Goal: Book appointment/travel/reservation

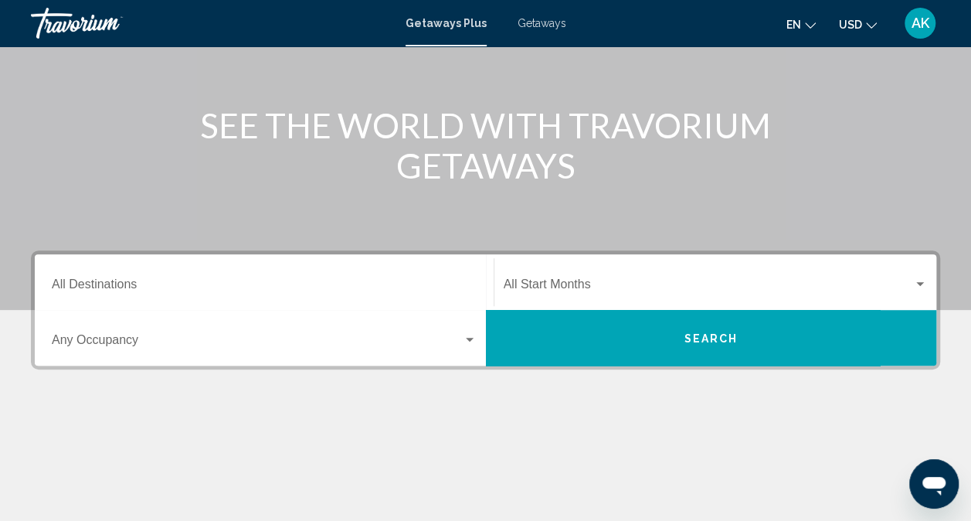
scroll to position [156, 0]
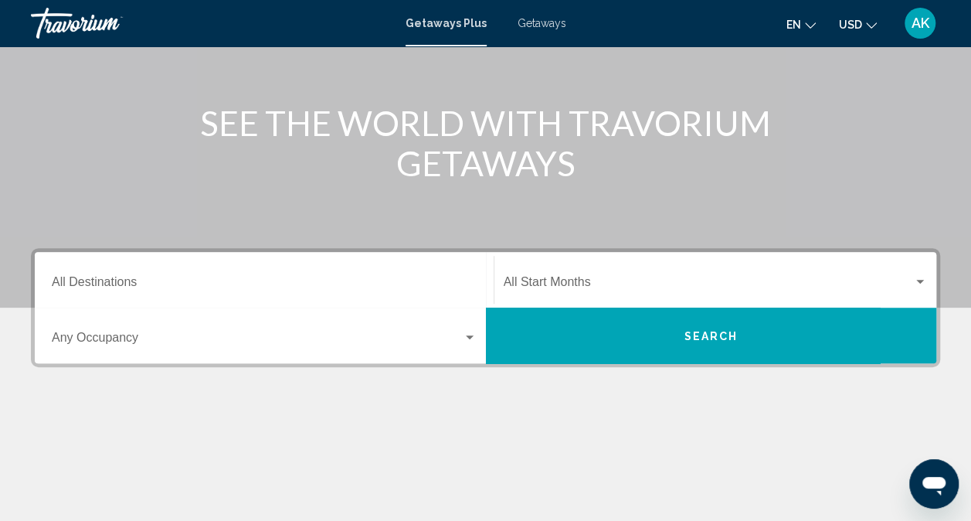
click at [97, 279] on input "Destination All Destinations" at bounding box center [264, 285] width 425 height 14
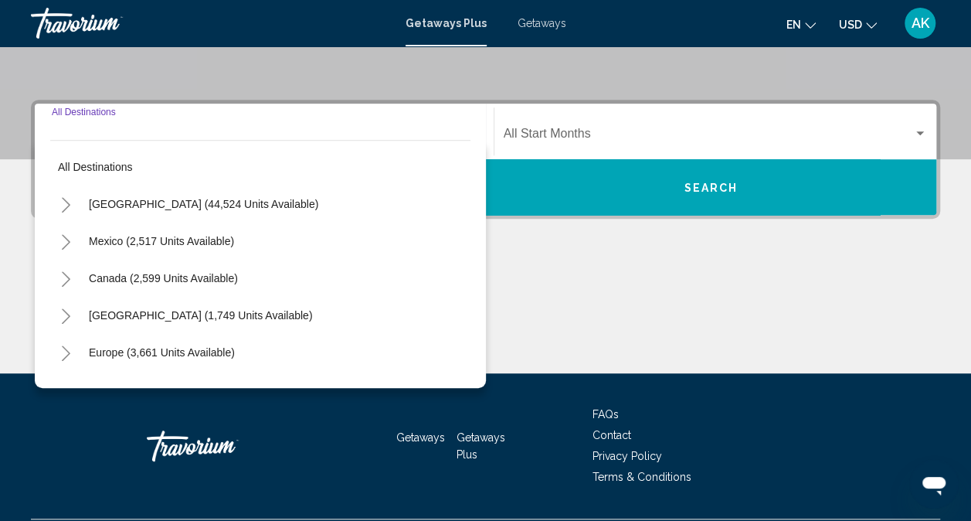
scroll to position [345, 0]
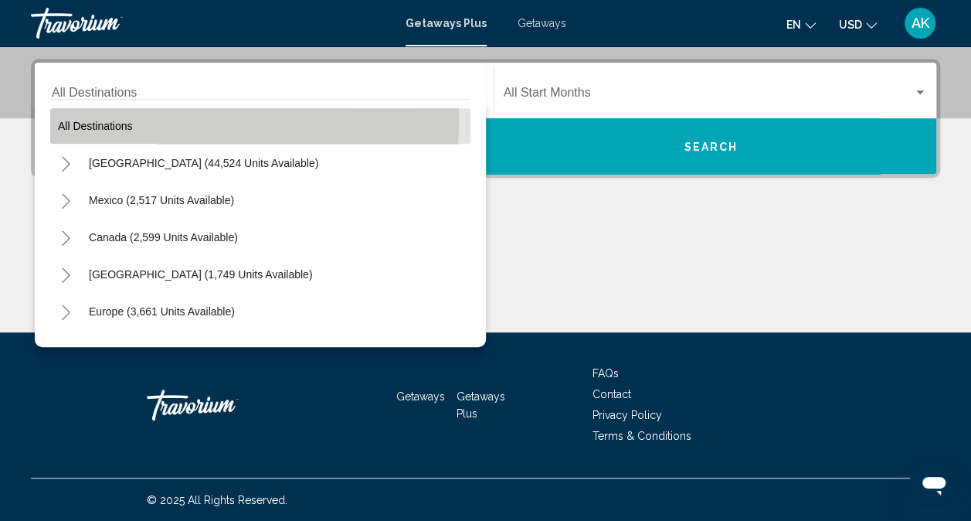
click at [111, 120] on span "All destinations" at bounding box center [95, 126] width 75 height 12
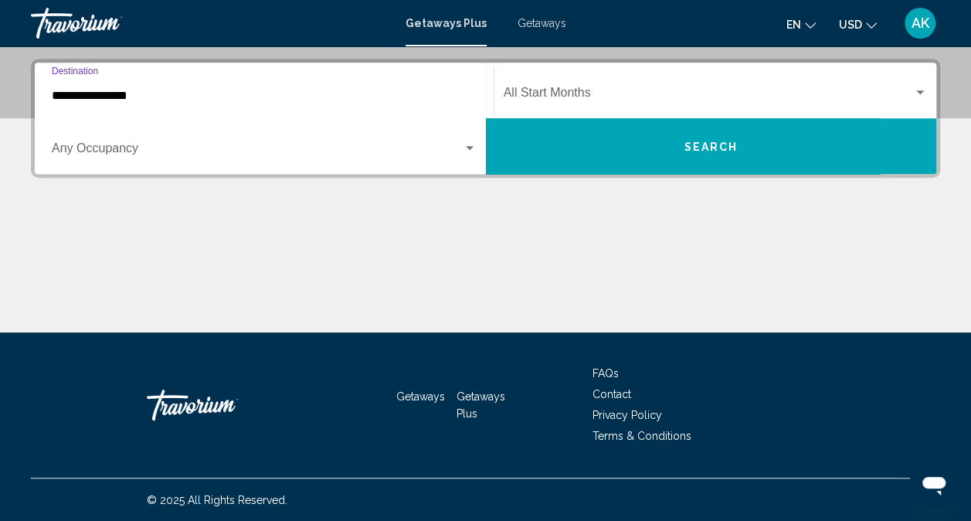
click at [189, 99] on input "**********" at bounding box center [264, 96] width 425 height 14
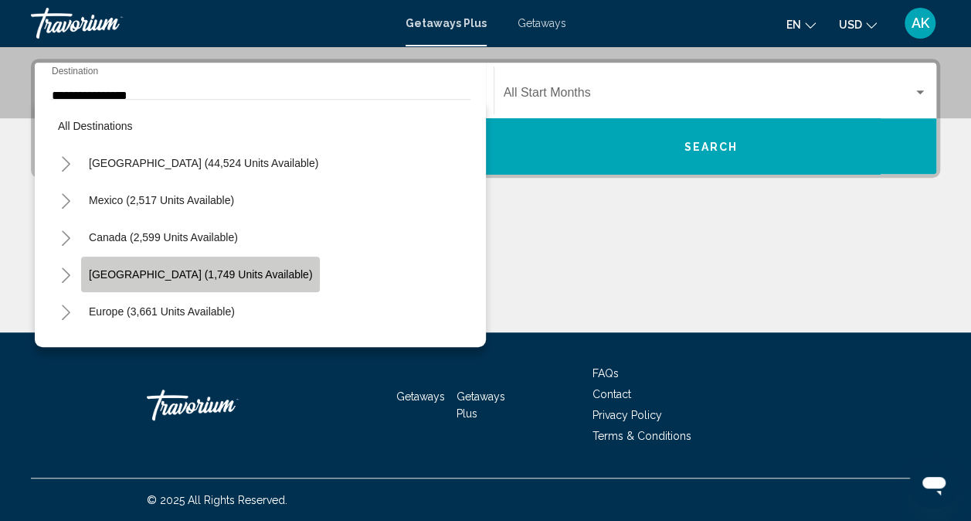
click at [195, 269] on span "[GEOGRAPHIC_DATA] (1,749 units available)" at bounding box center [200, 274] width 223 height 12
type input "**********"
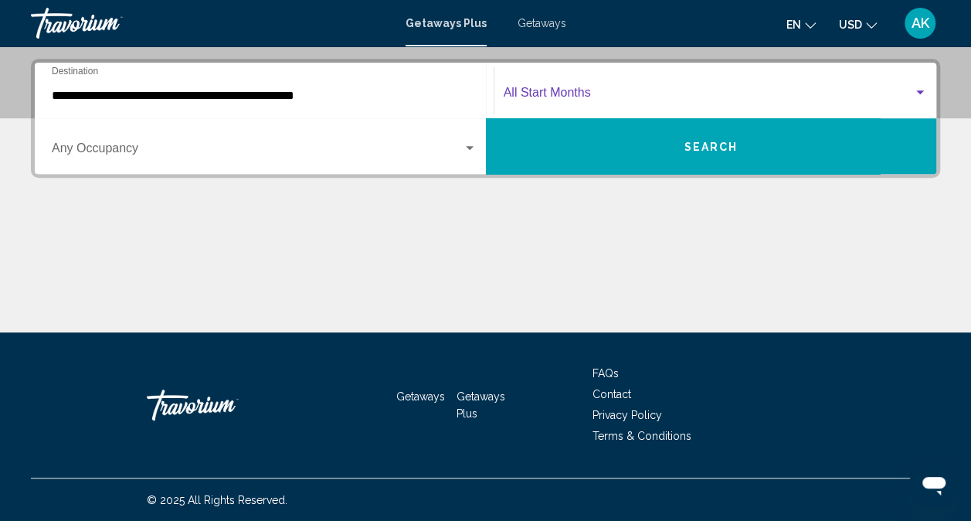
click at [915, 91] on div "Search widget" at bounding box center [920, 93] width 14 height 12
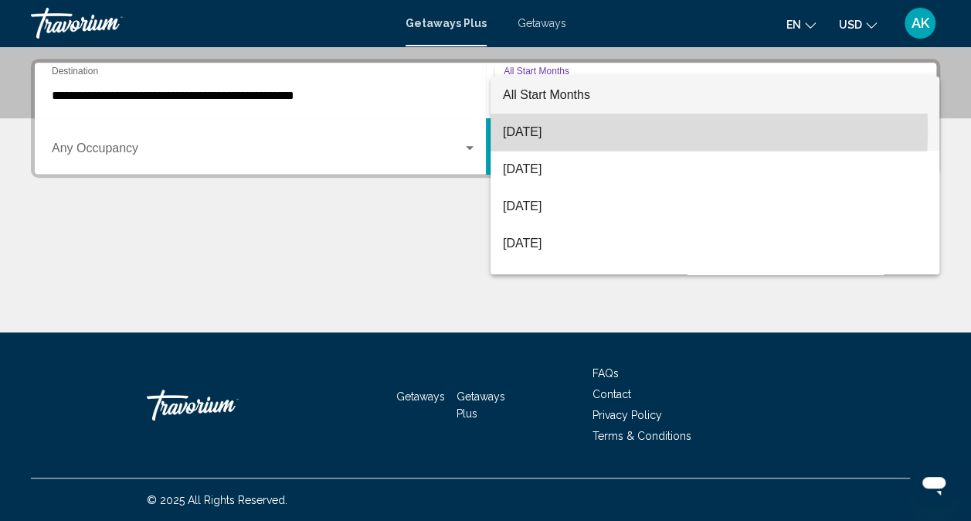
click at [572, 130] on span "[DATE]" at bounding box center [715, 132] width 424 height 37
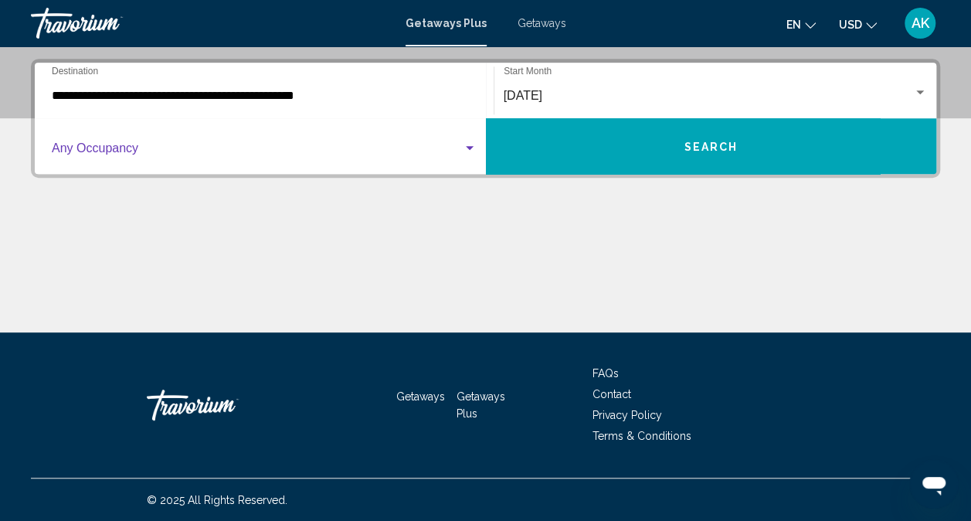
click at [193, 153] on span "Search widget" at bounding box center [257, 151] width 411 height 14
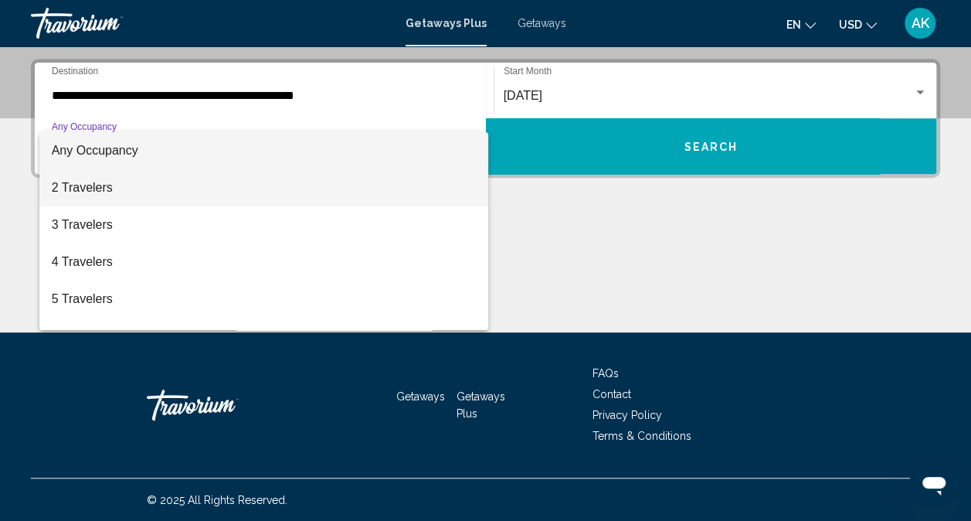
click at [102, 188] on span "2 Travelers" at bounding box center [264, 187] width 425 height 37
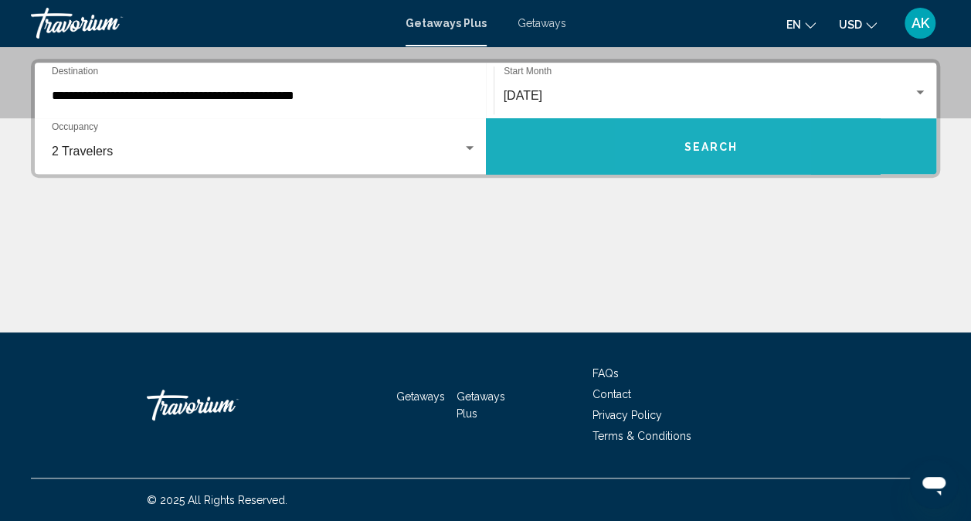
click at [678, 139] on button "Search" at bounding box center [711, 146] width 451 height 56
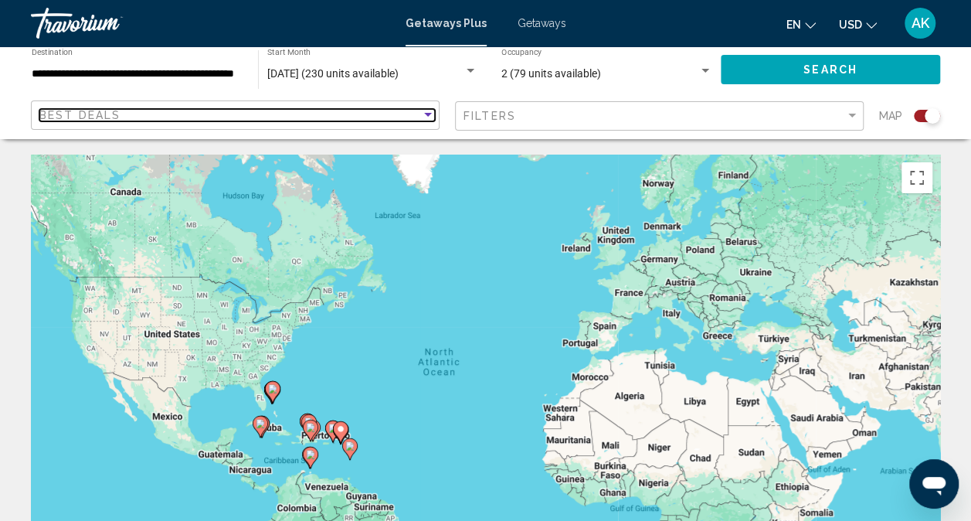
click at [275, 113] on div "Best Deals" at bounding box center [230, 115] width 382 height 12
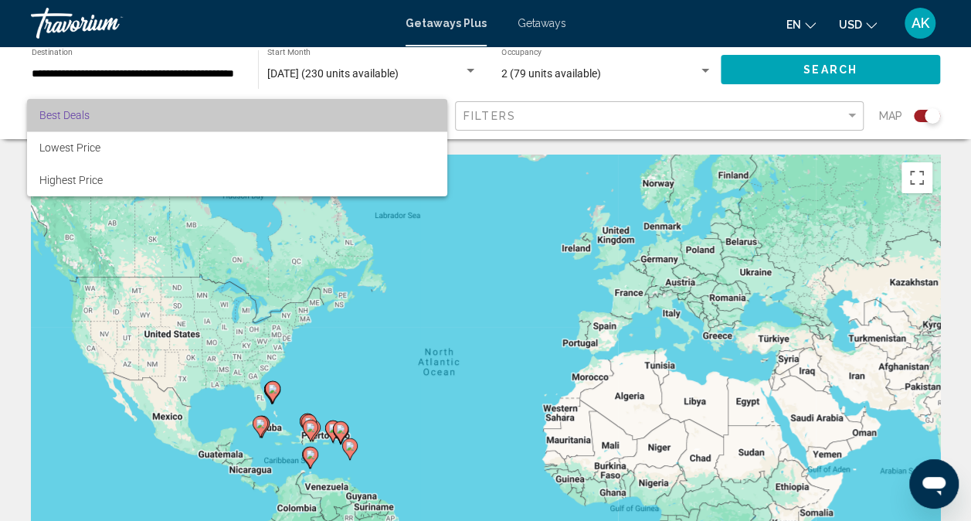
click at [275, 113] on span "Best Deals" at bounding box center [237, 115] width 396 height 32
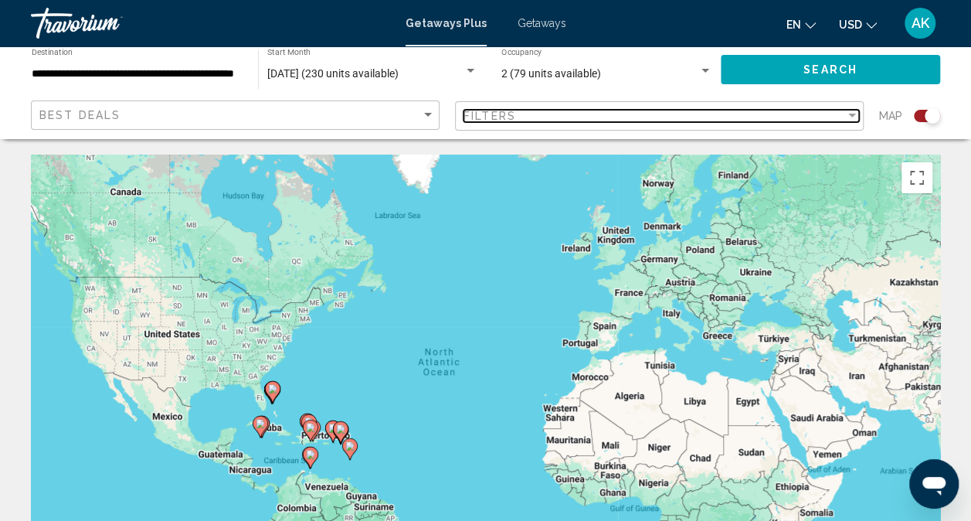
click at [840, 115] on div "Filters" at bounding box center [655, 116] width 382 height 12
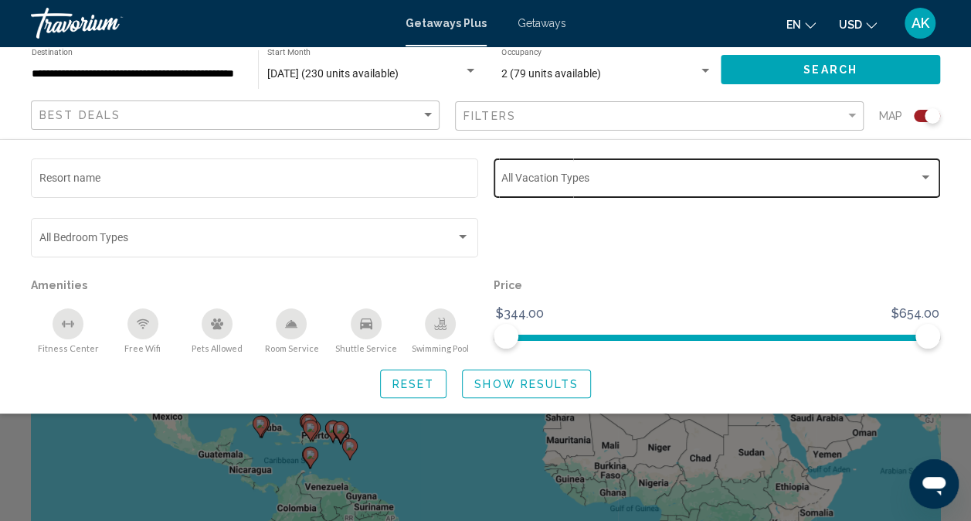
click at [927, 179] on div "Search widget" at bounding box center [926, 177] width 8 height 4
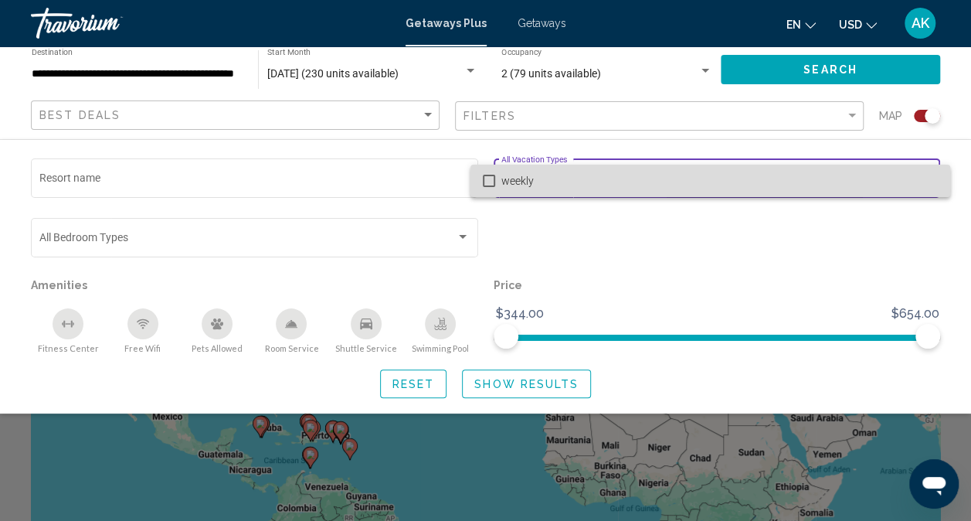
click at [927, 179] on span "weekly" at bounding box center [719, 181] width 436 height 32
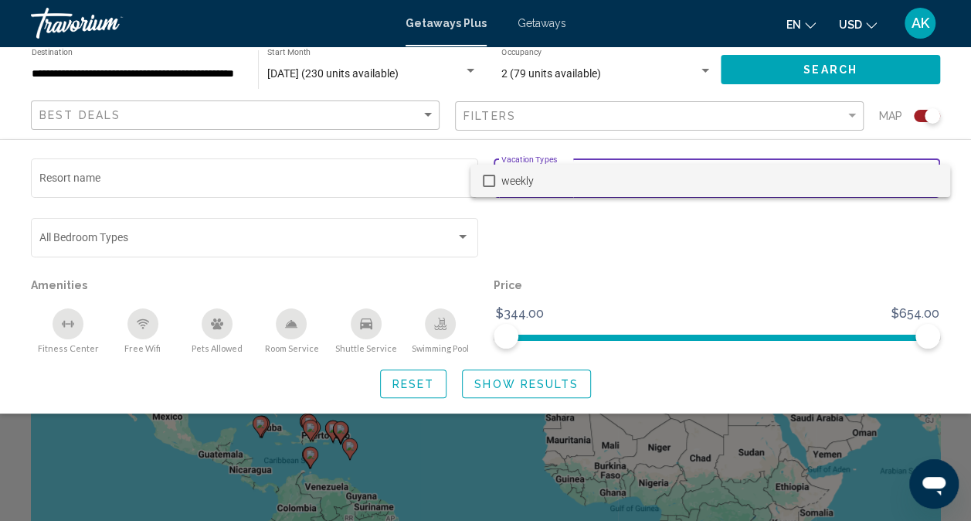
click at [394, 169] on div at bounding box center [485, 260] width 971 height 521
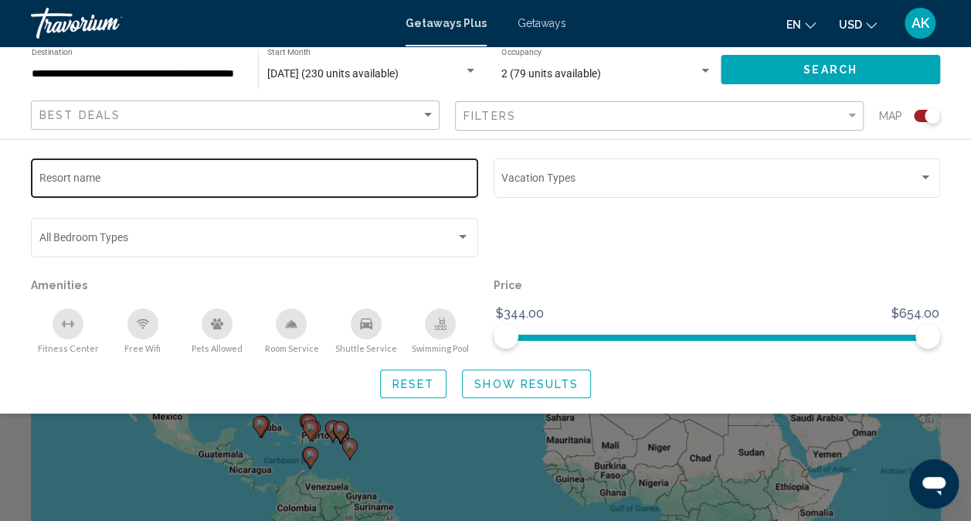
click at [83, 181] on input "Resort name" at bounding box center [254, 181] width 431 height 12
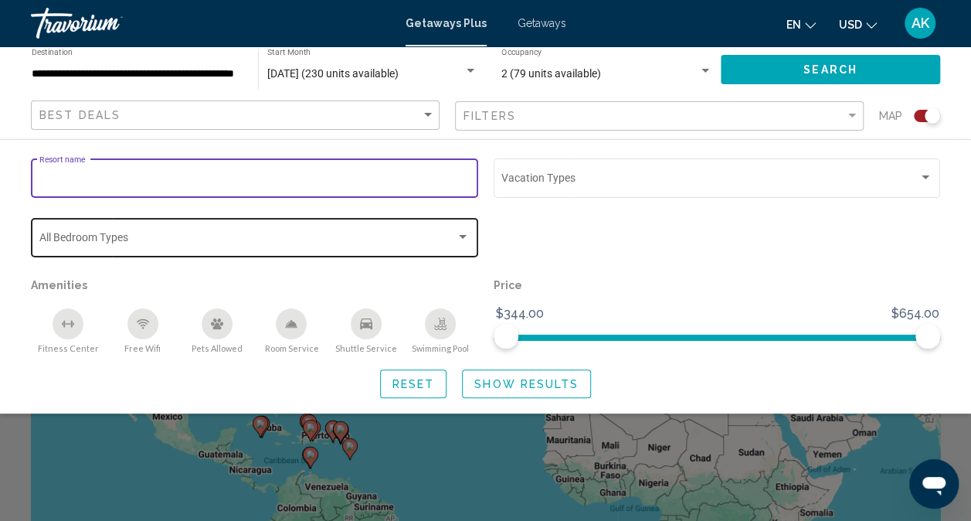
type input "**********"
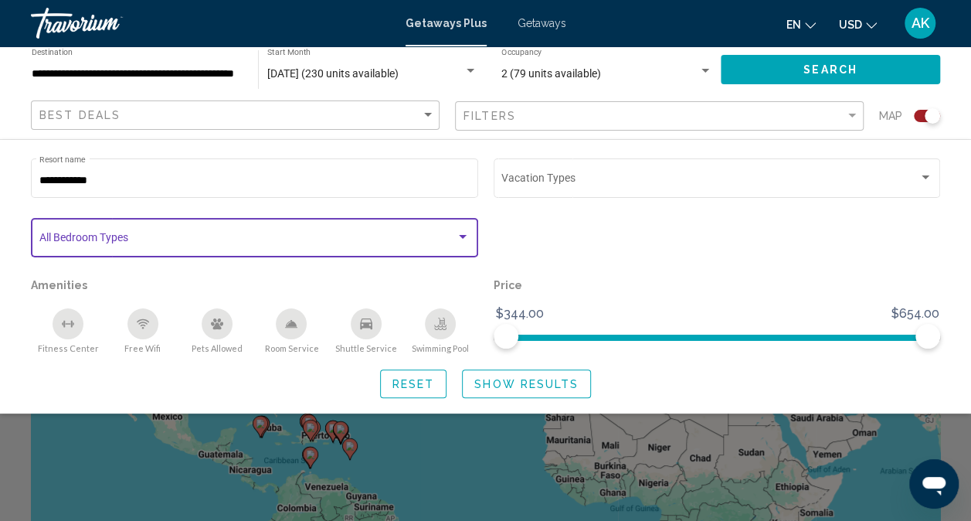
click at [460, 239] on div "Search widget" at bounding box center [463, 237] width 14 height 12
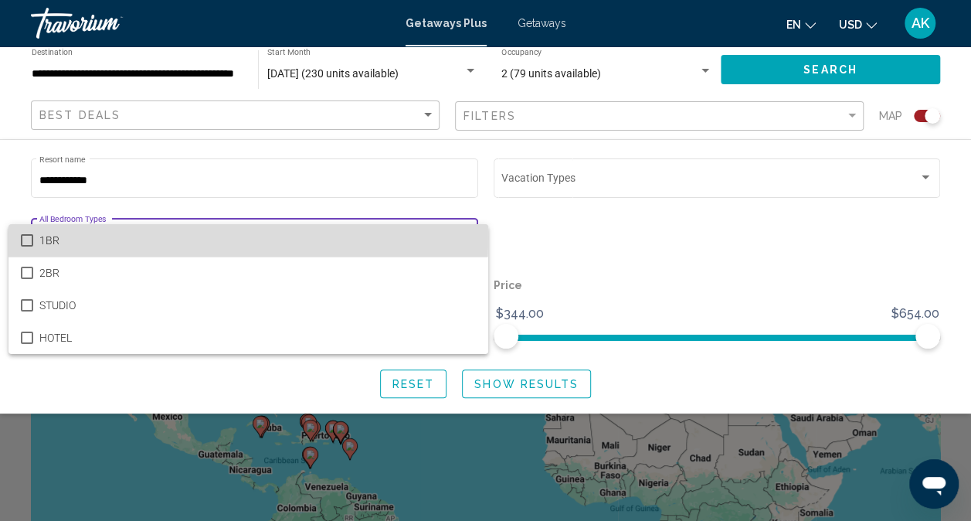
click at [70, 238] on span "1BR" at bounding box center [257, 240] width 436 height 32
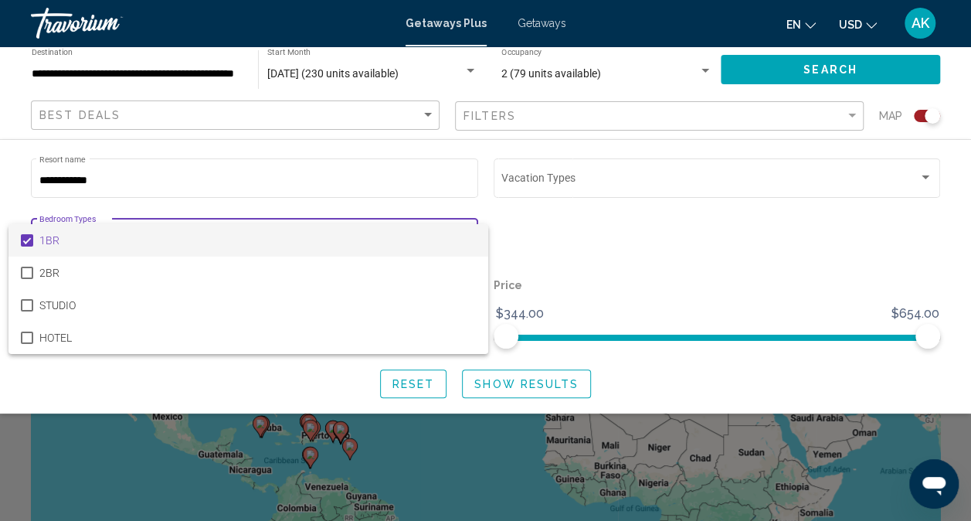
click at [627, 265] on div at bounding box center [485, 260] width 971 height 521
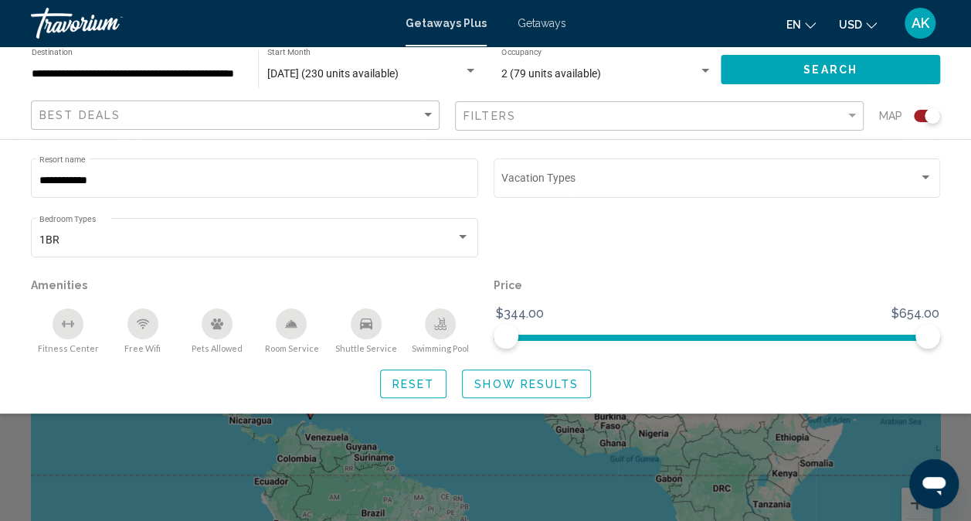
scroll to position [32, 0]
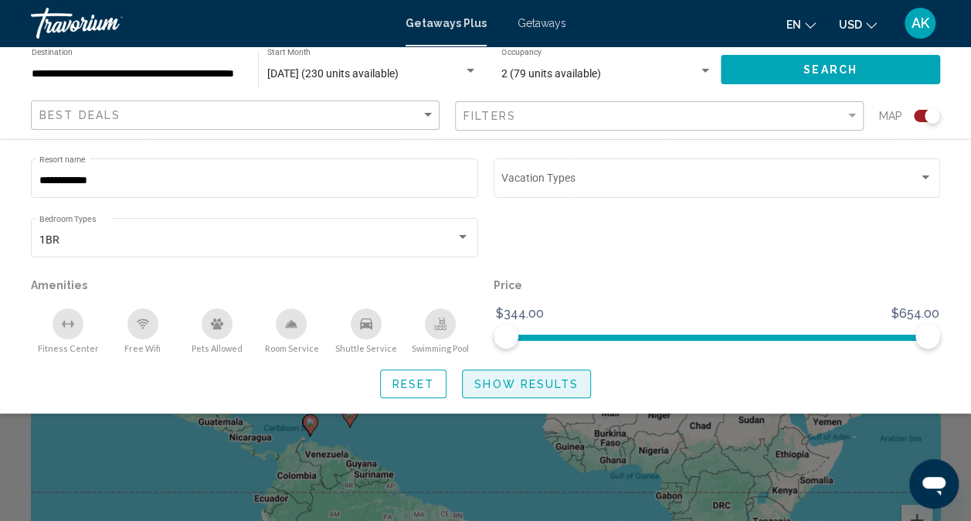
click at [504, 390] on span "Show Results" at bounding box center [526, 384] width 104 height 12
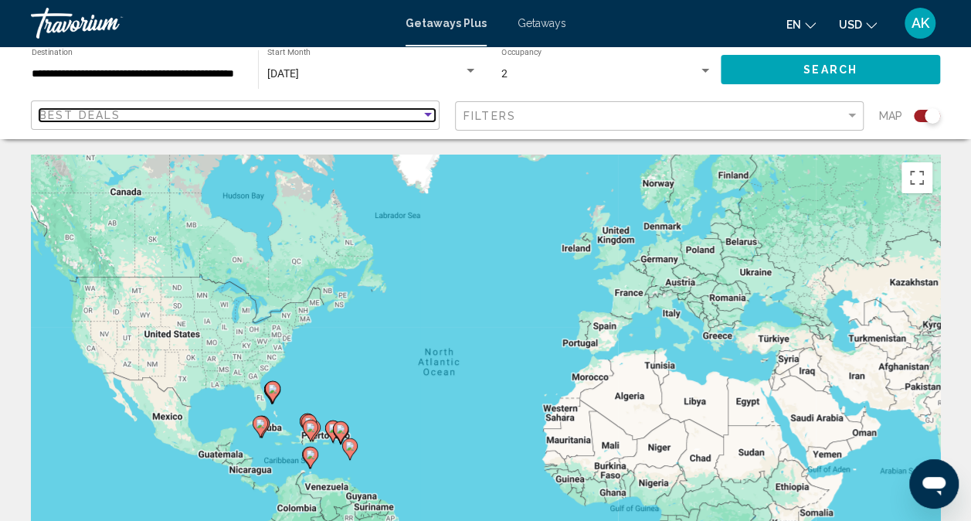
click at [182, 113] on div "Best Deals" at bounding box center [230, 115] width 382 height 12
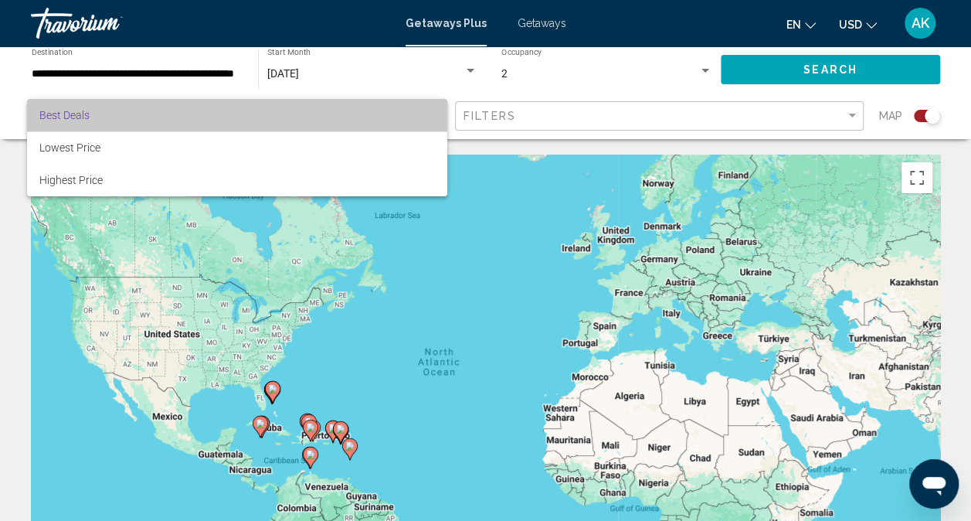
click at [104, 119] on span "Best Deals" at bounding box center [237, 115] width 396 height 32
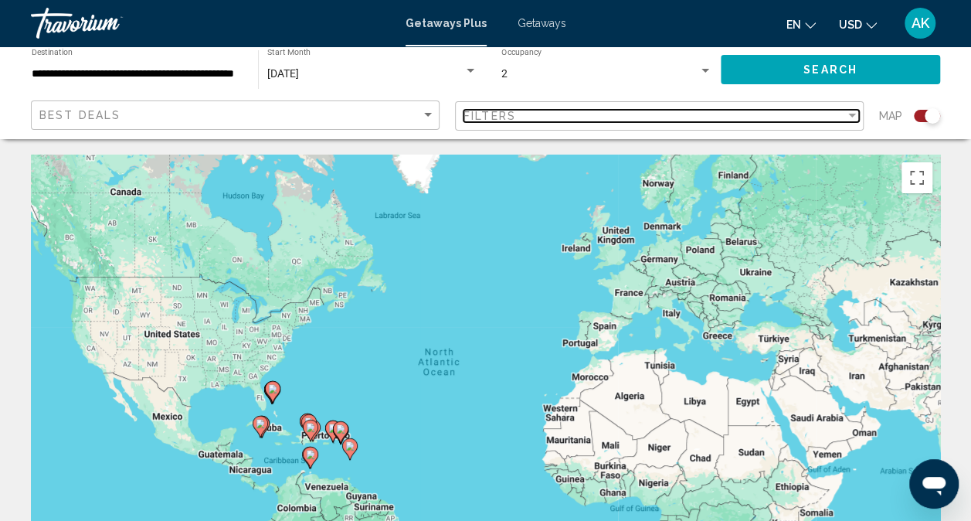
click at [854, 117] on div "Filter" at bounding box center [852, 116] width 8 height 4
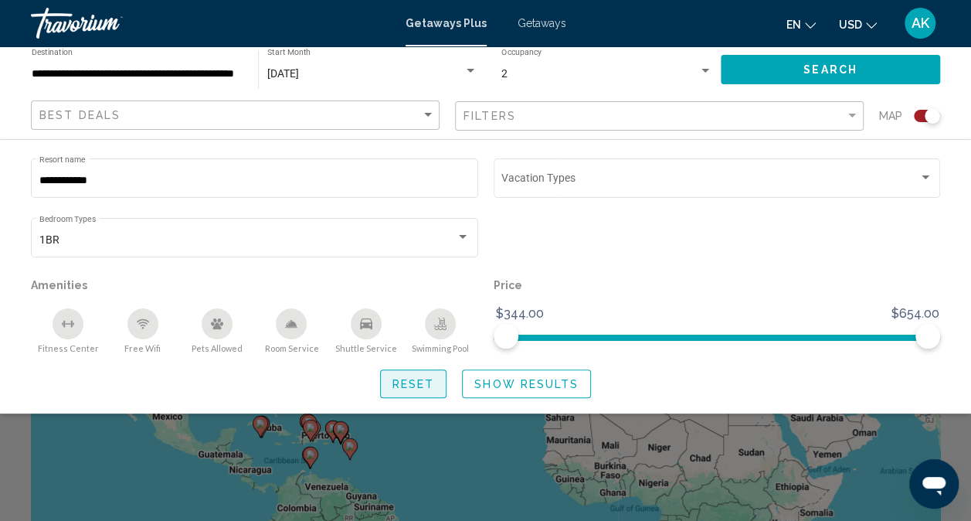
click at [423, 392] on button "Reset" at bounding box center [413, 383] width 67 height 29
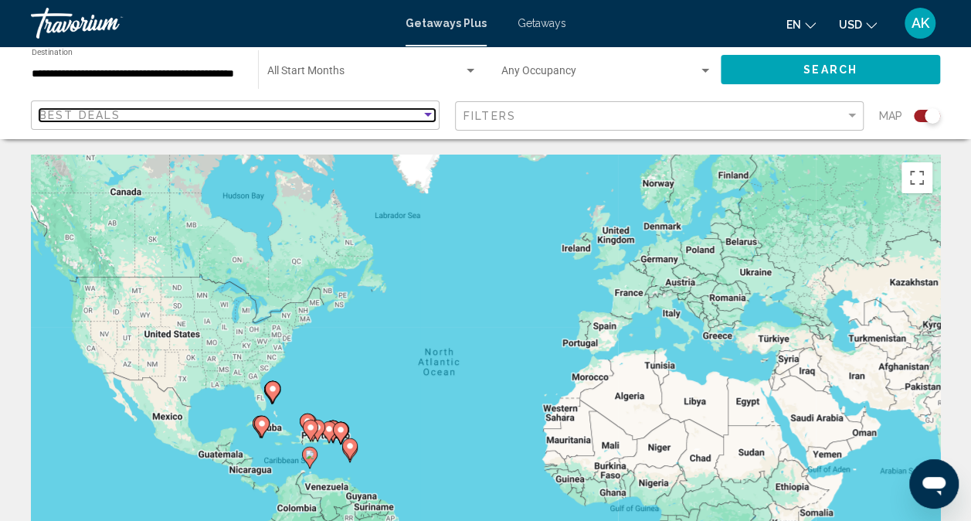
click at [425, 112] on div "Sort by" at bounding box center [428, 115] width 14 height 12
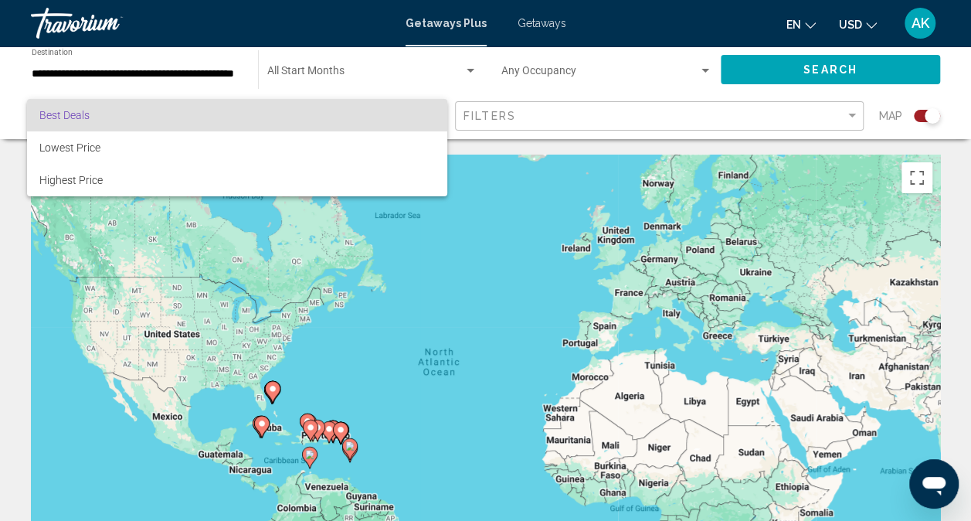
click at [533, 70] on div at bounding box center [485, 260] width 971 height 521
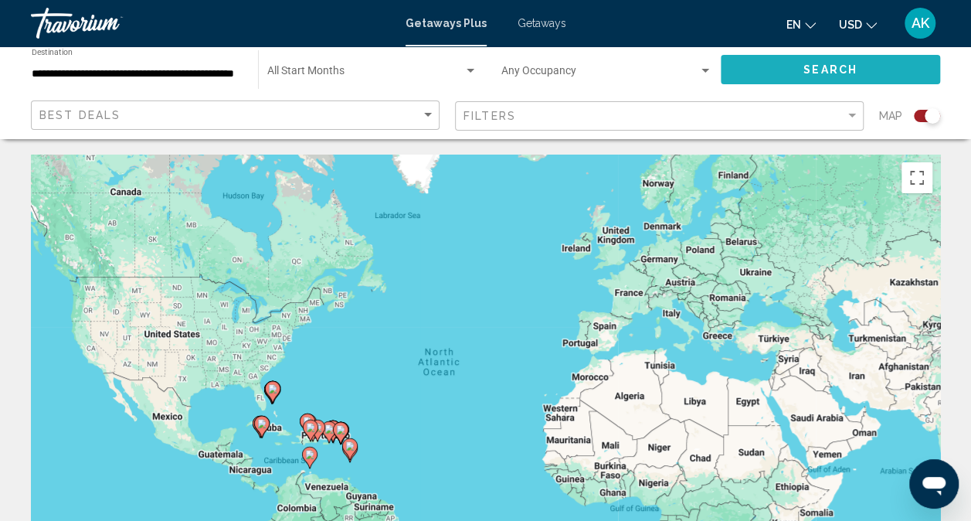
click at [786, 80] on button "Search" at bounding box center [830, 69] width 219 height 29
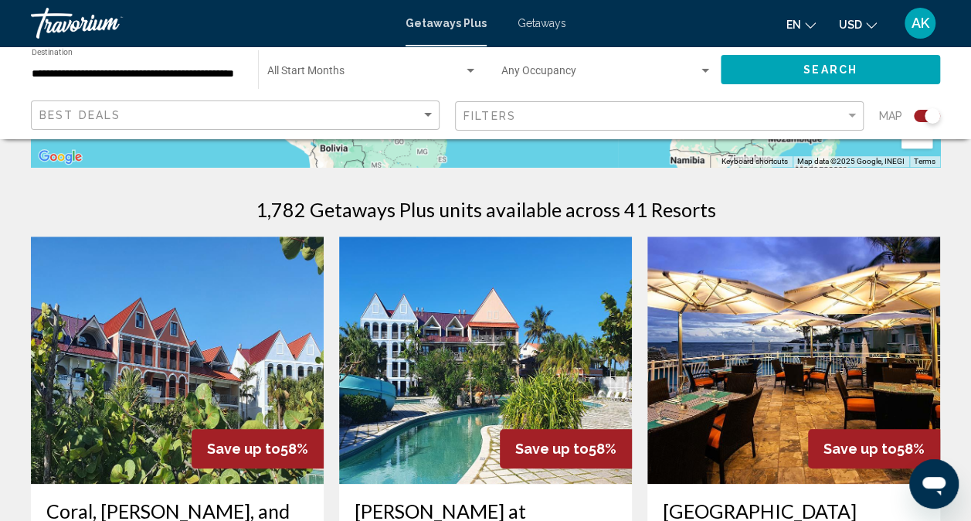
scroll to position [431, 0]
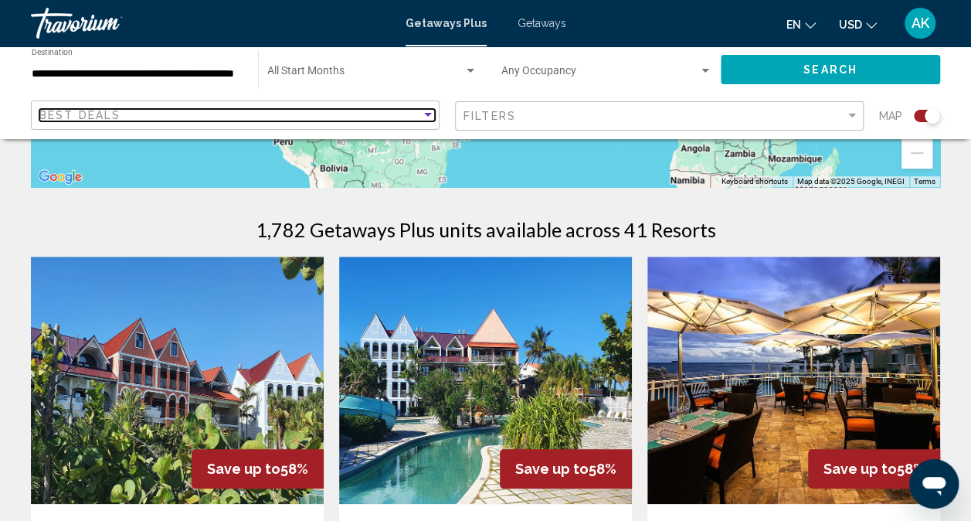
click at [100, 108] on div "Best Deals" at bounding box center [237, 115] width 396 height 29
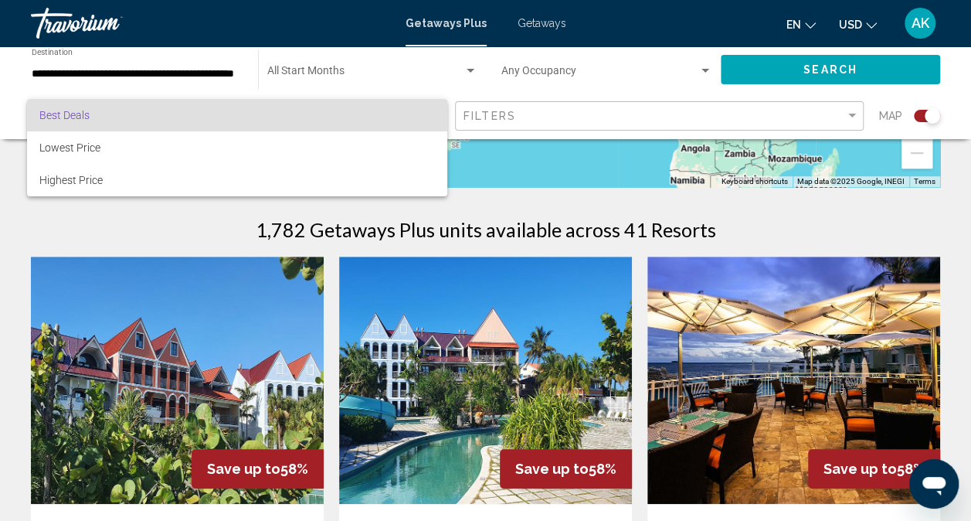
click at [853, 119] on div at bounding box center [485, 260] width 971 height 521
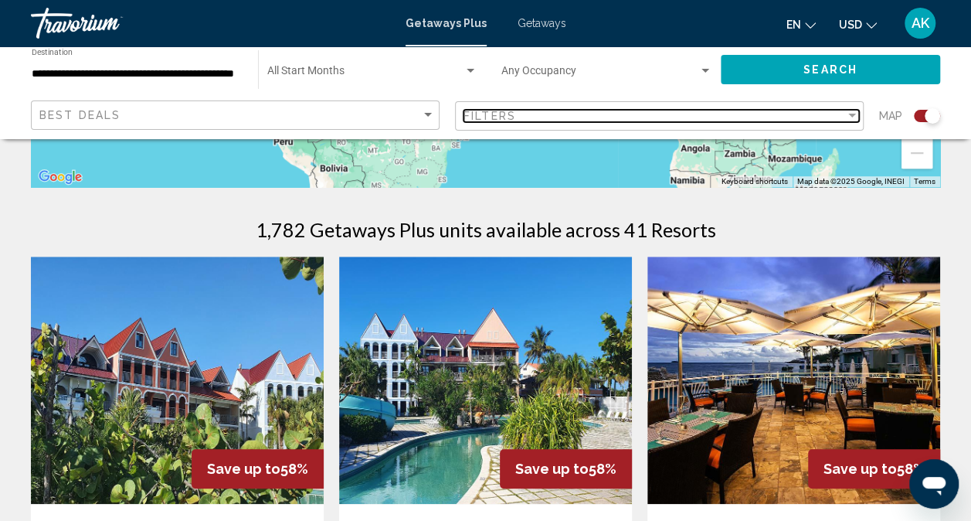
click at [855, 117] on div "Filter" at bounding box center [852, 116] width 8 height 4
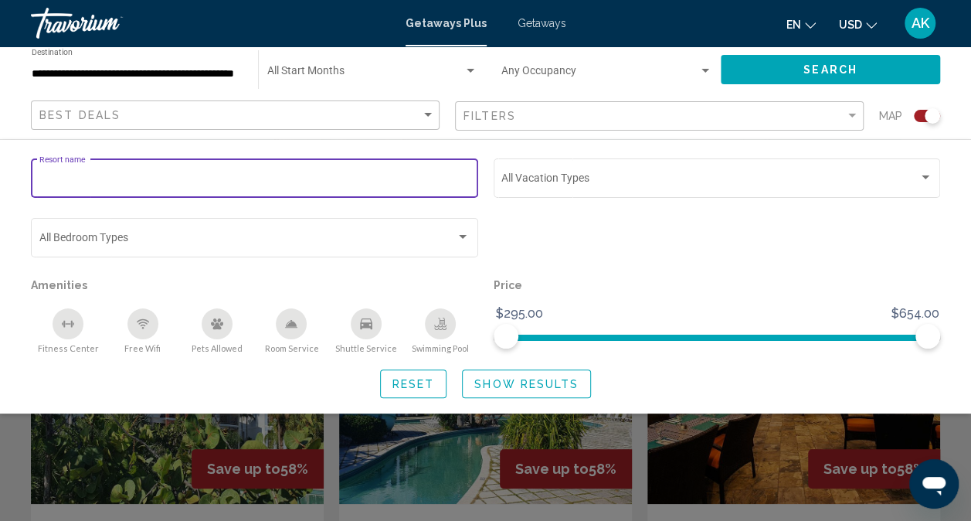
click at [118, 185] on input "Resort name" at bounding box center [254, 181] width 431 height 12
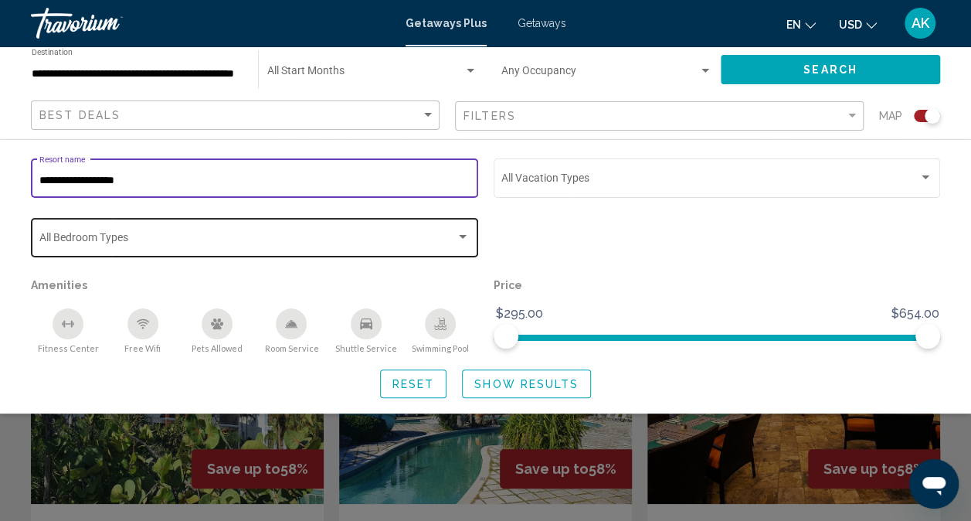
type input "**********"
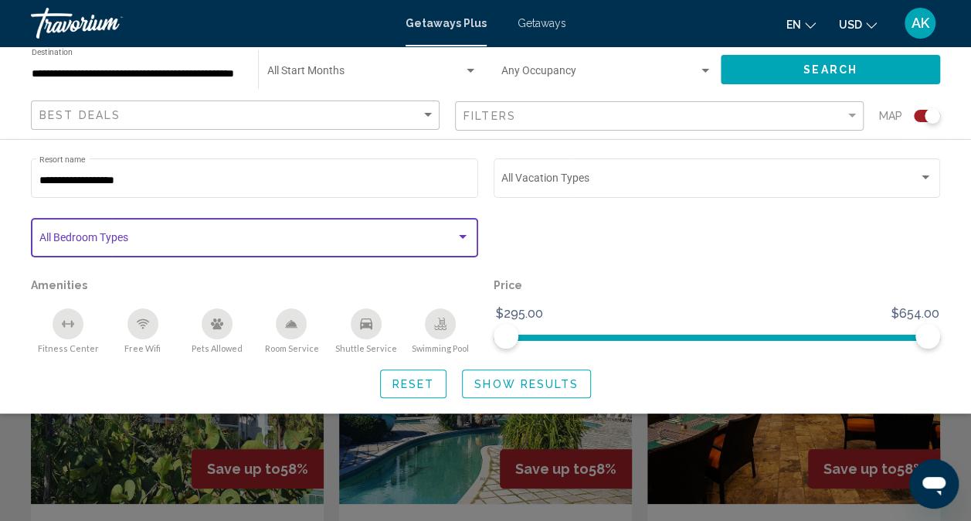
click at [461, 244] on div "Search widget" at bounding box center [254, 240] width 431 height 12
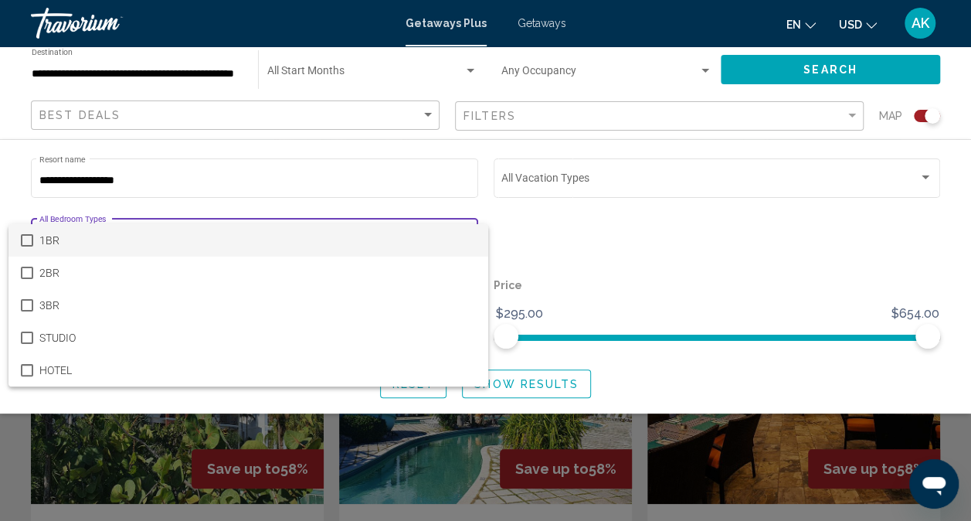
click at [32, 235] on mat-option "1BR" at bounding box center [248, 240] width 480 height 32
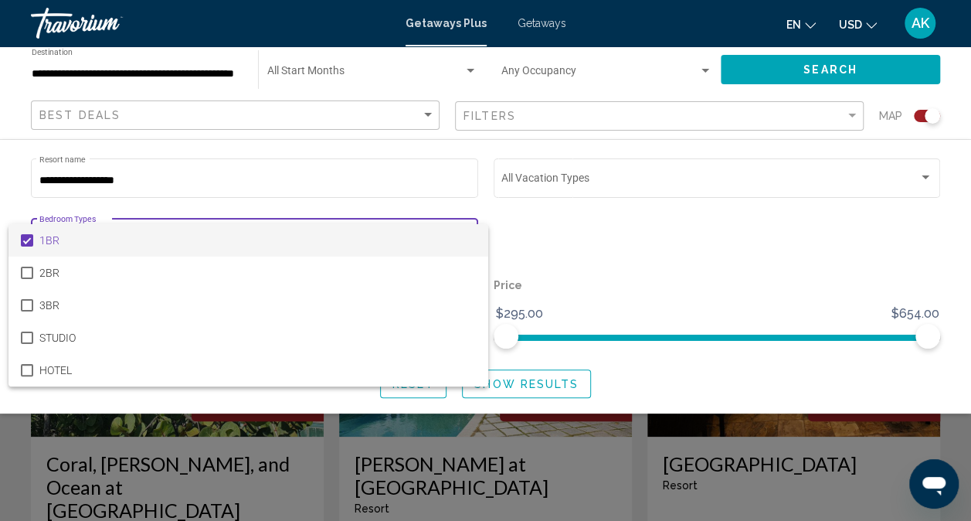
scroll to position [491, 0]
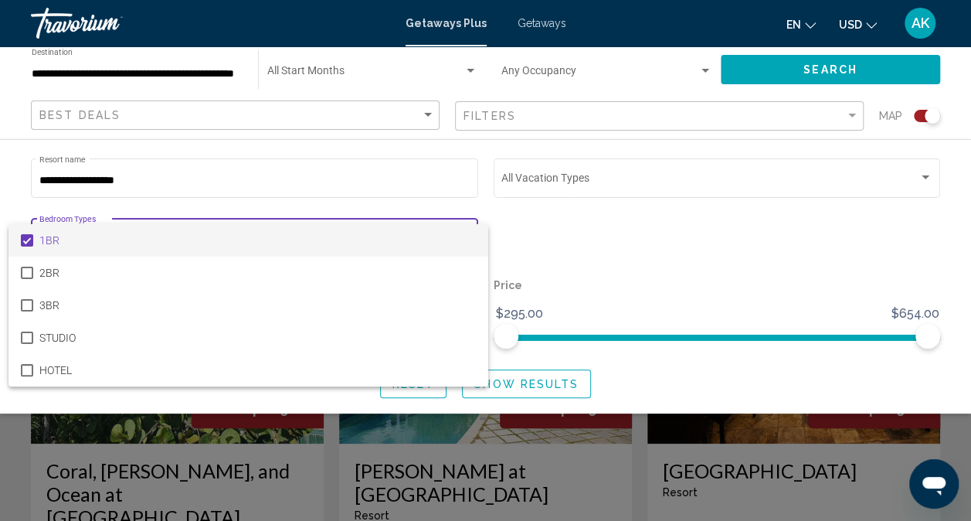
click at [820, 72] on div at bounding box center [485, 260] width 971 height 521
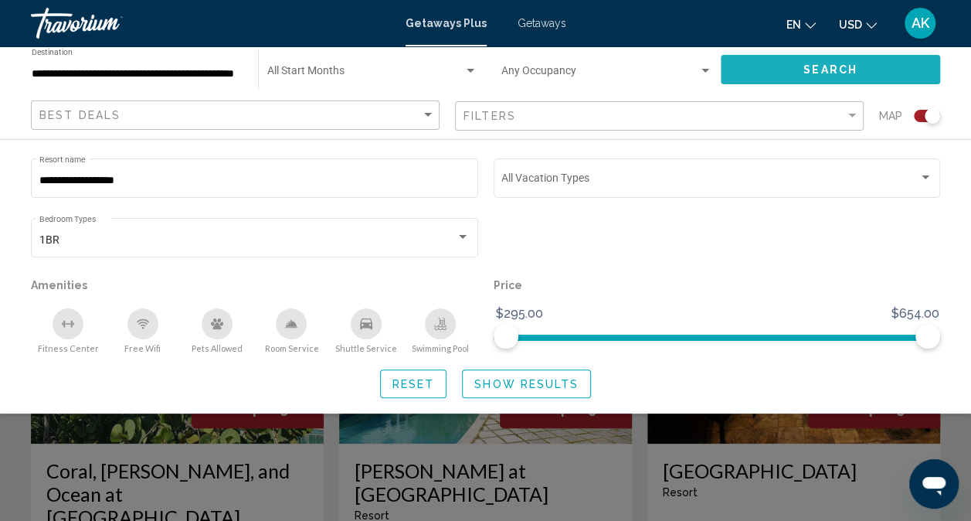
click at [871, 68] on button "Search" at bounding box center [830, 69] width 219 height 29
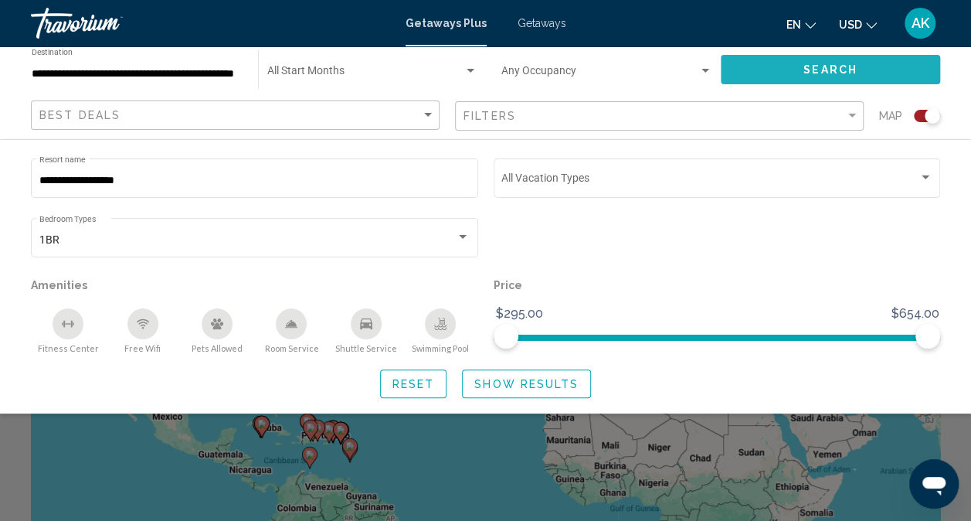
click at [868, 69] on button "Search" at bounding box center [830, 69] width 219 height 29
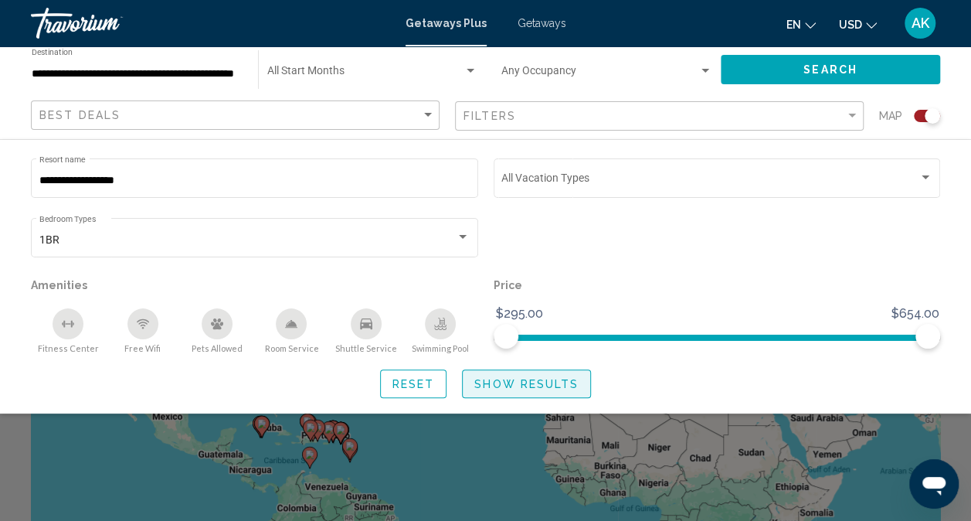
click at [547, 386] on span "Show Results" at bounding box center [526, 384] width 104 height 12
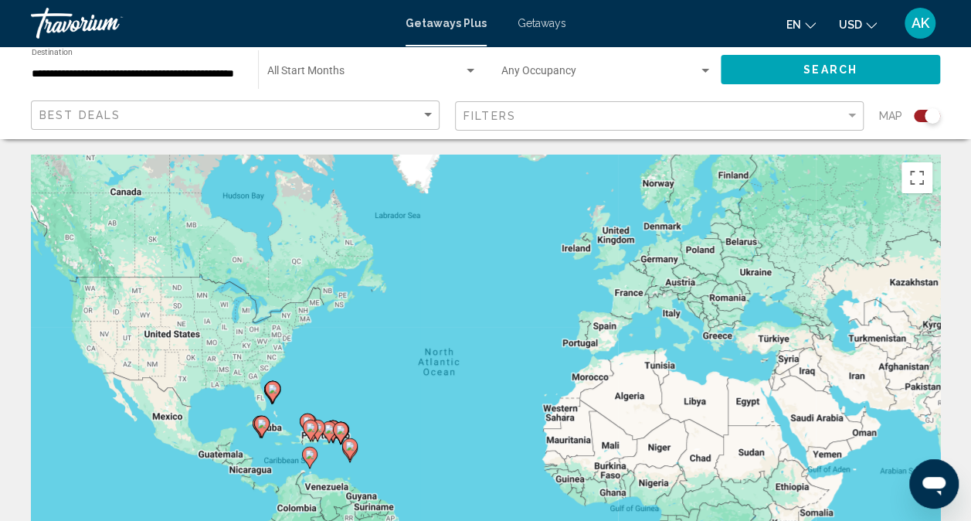
click at [316, 83] on div "Start Month All Start Months" at bounding box center [372, 70] width 210 height 42
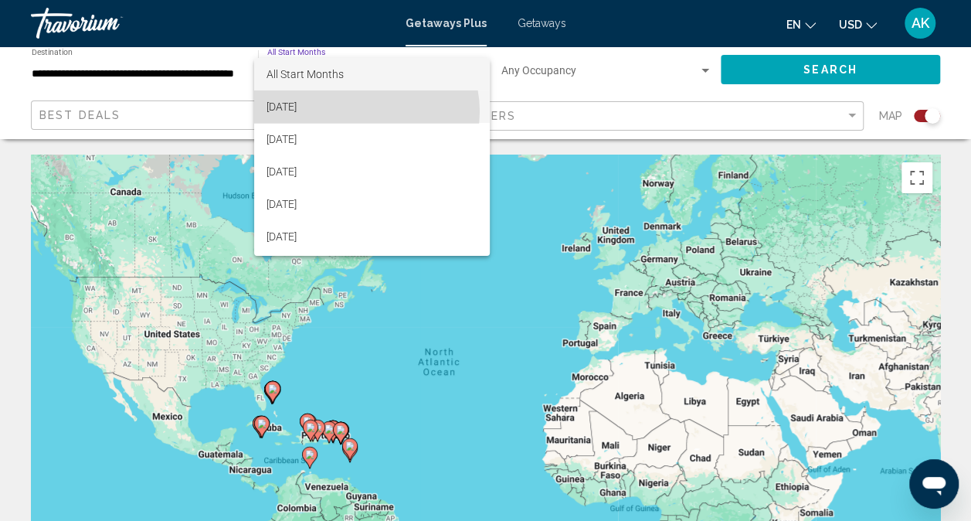
click at [361, 110] on span "[DATE]" at bounding box center [372, 106] width 211 height 32
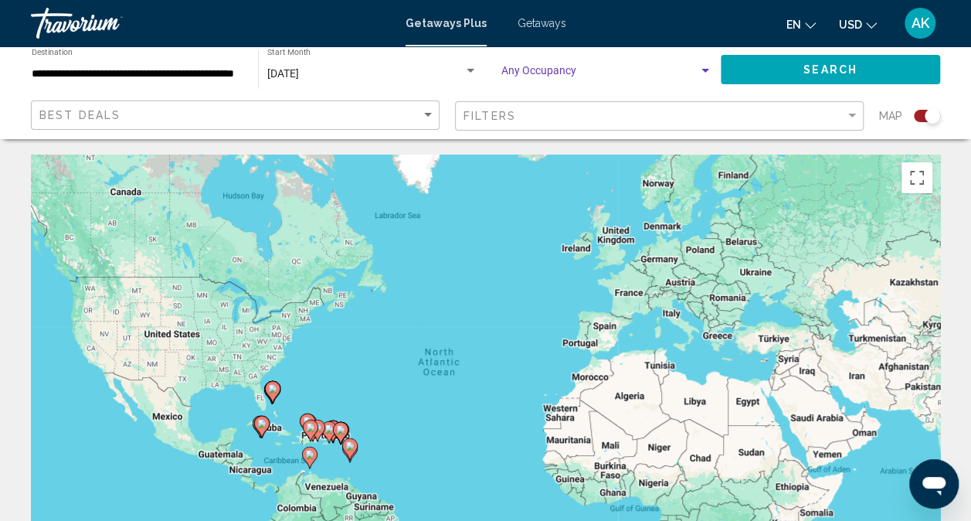
click at [534, 76] on span "Search widget" at bounding box center [599, 74] width 197 height 12
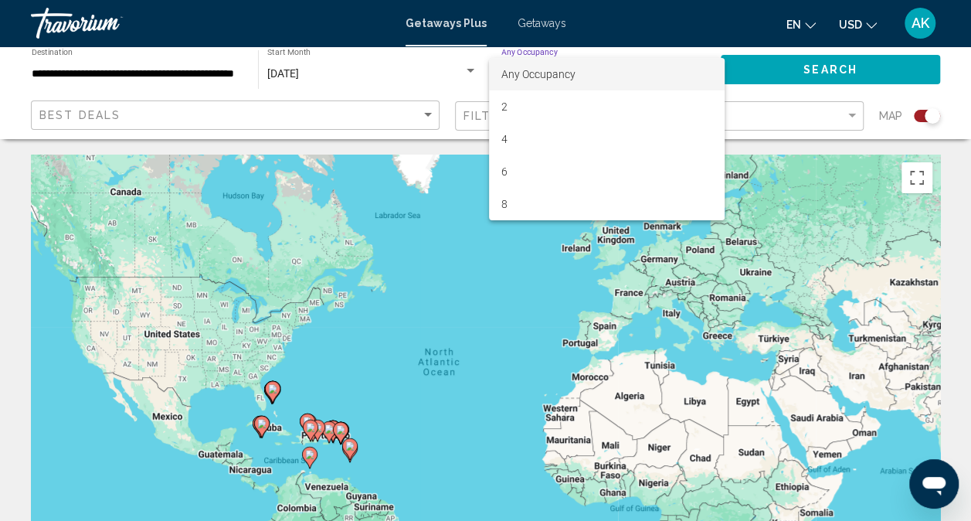
click at [756, 114] on div at bounding box center [485, 260] width 971 height 521
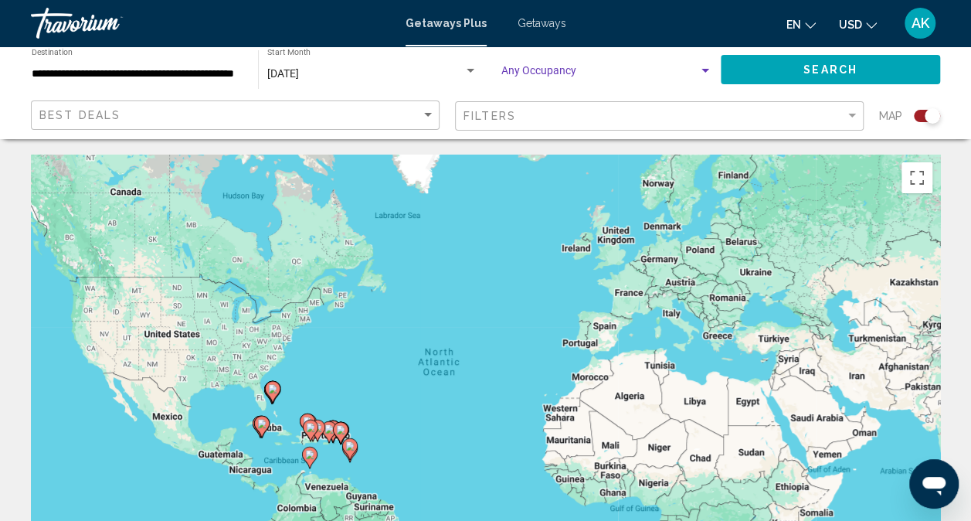
click at [702, 73] on div "Search widget" at bounding box center [705, 71] width 14 height 12
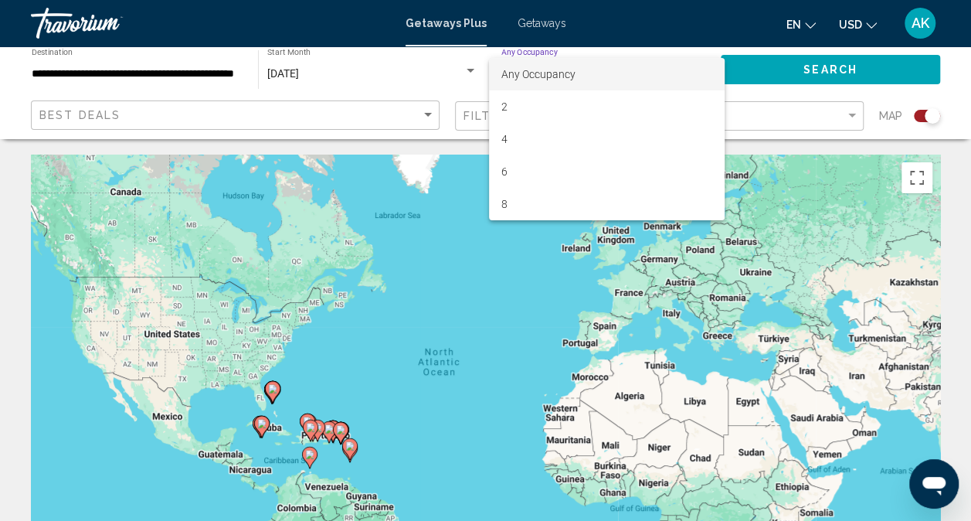
click at [253, 231] on div at bounding box center [485, 260] width 971 height 521
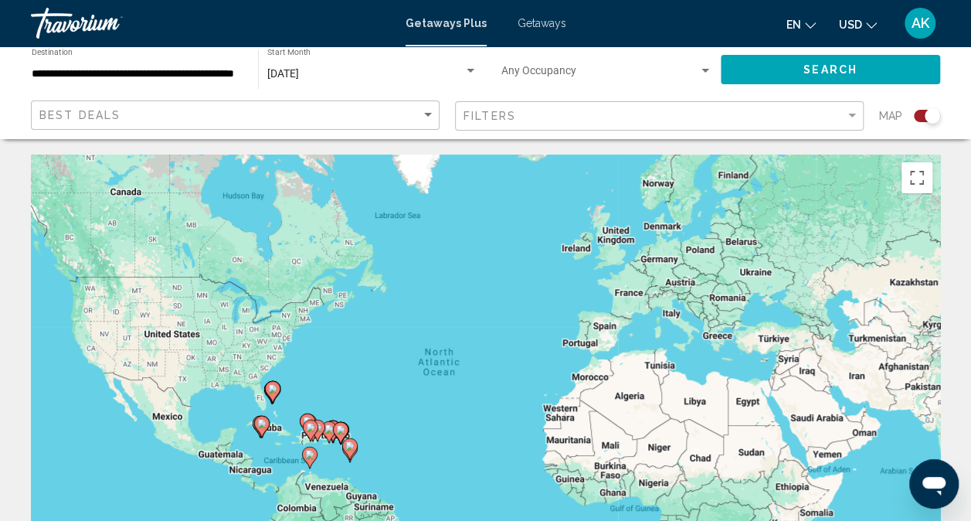
click at [701, 70] on div "Search widget" at bounding box center [705, 71] width 14 height 12
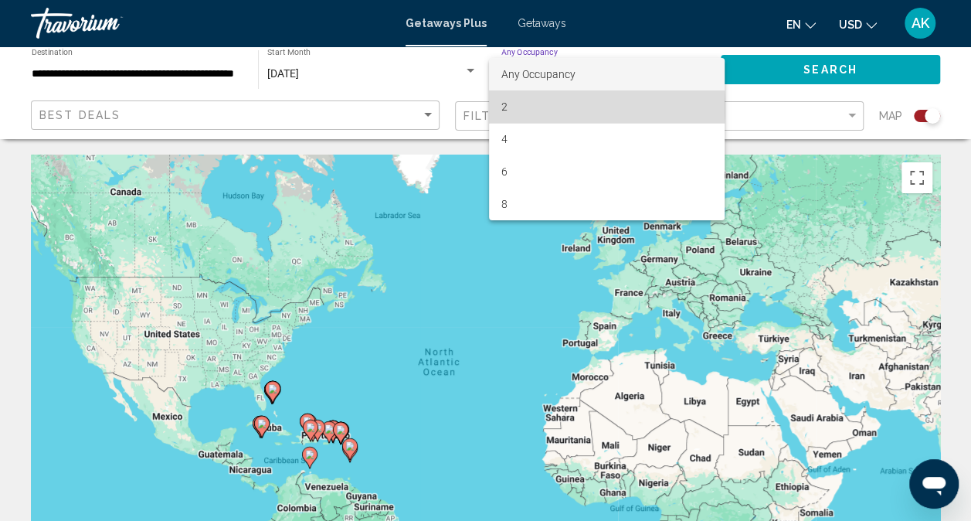
click at [521, 107] on span "2" at bounding box center [606, 106] width 211 height 32
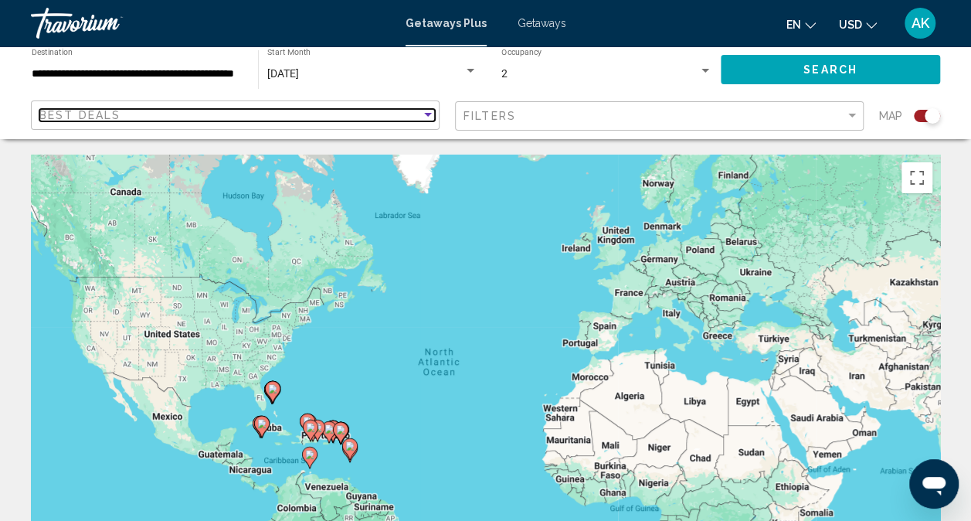
click at [425, 113] on div "Sort by" at bounding box center [428, 115] width 8 height 4
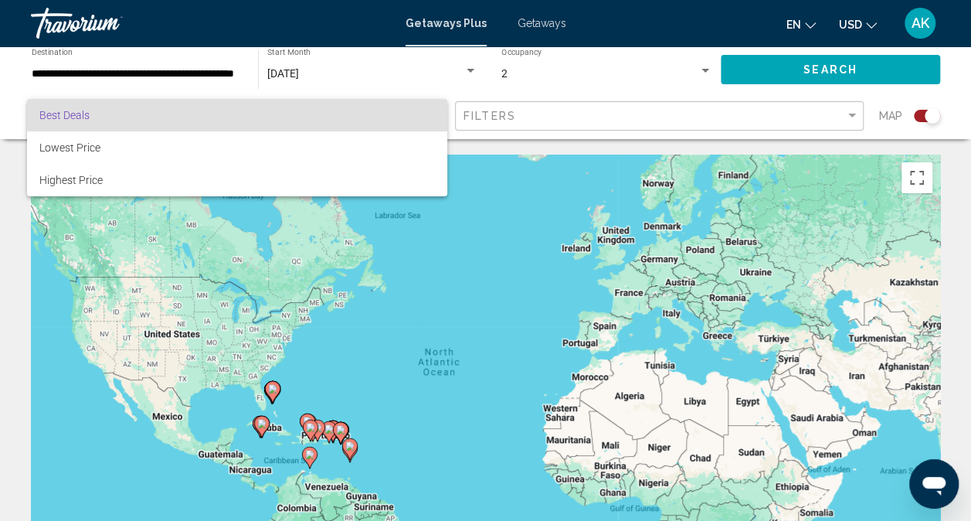
click at [416, 241] on div at bounding box center [485, 260] width 971 height 521
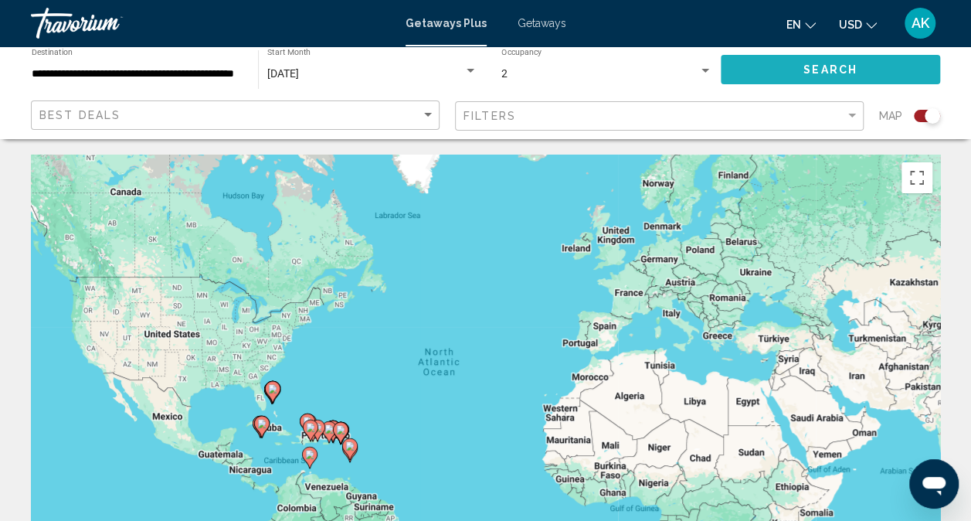
click at [769, 77] on button "Search" at bounding box center [830, 69] width 219 height 29
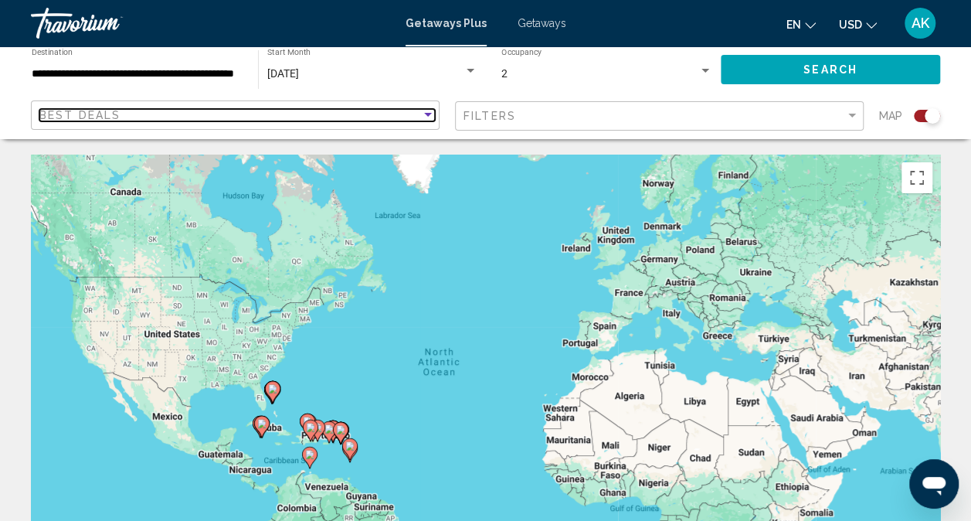
click at [428, 117] on div "Sort by" at bounding box center [428, 115] width 14 height 12
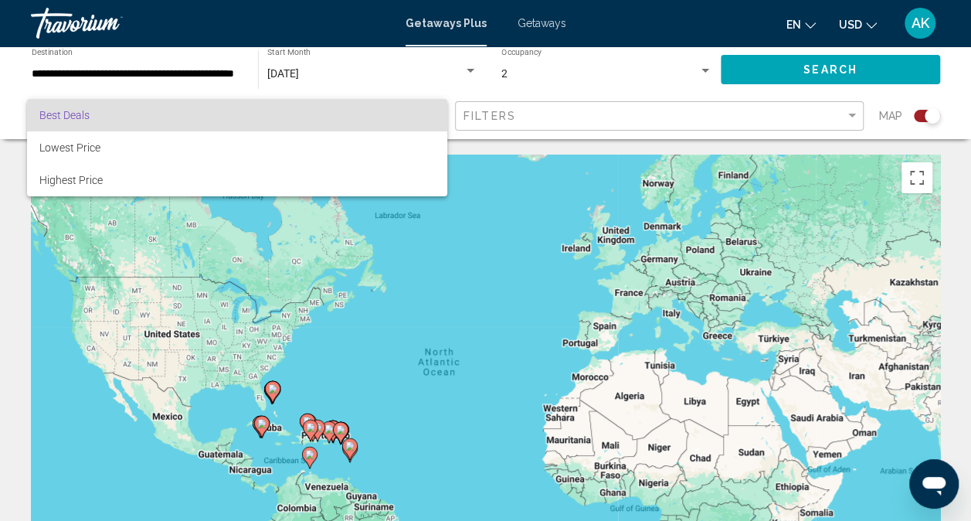
click at [589, 178] on div at bounding box center [485, 260] width 971 height 521
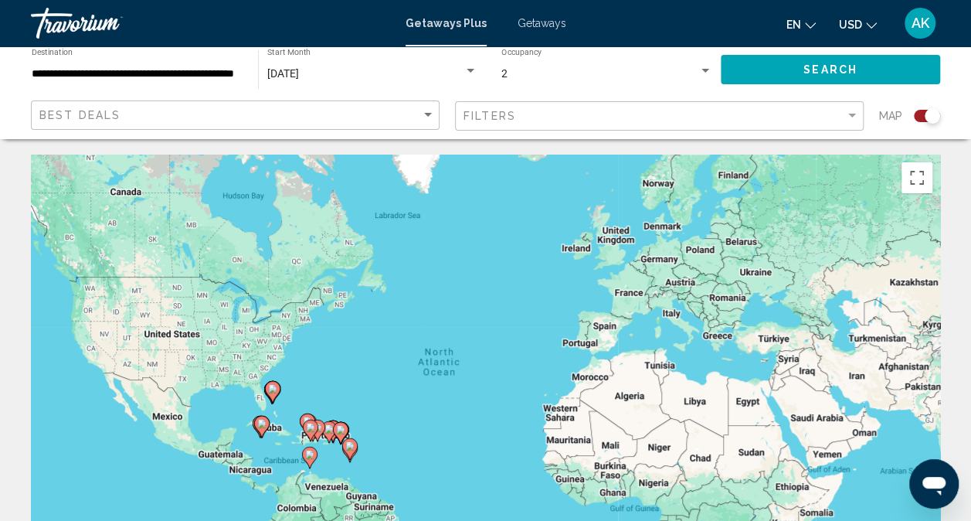
click at [557, 128] on div "Filters" at bounding box center [662, 116] width 396 height 29
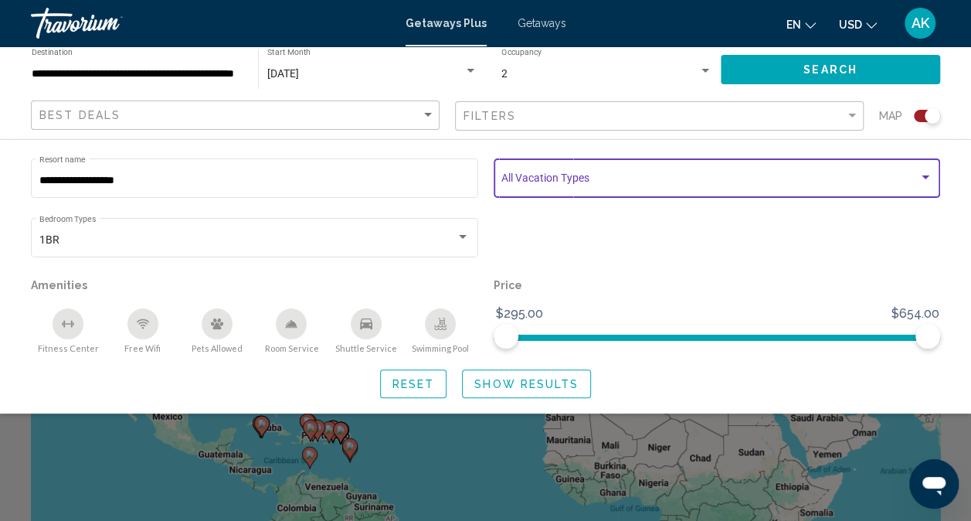
click at [531, 181] on span "Search widget" at bounding box center [709, 181] width 417 height 12
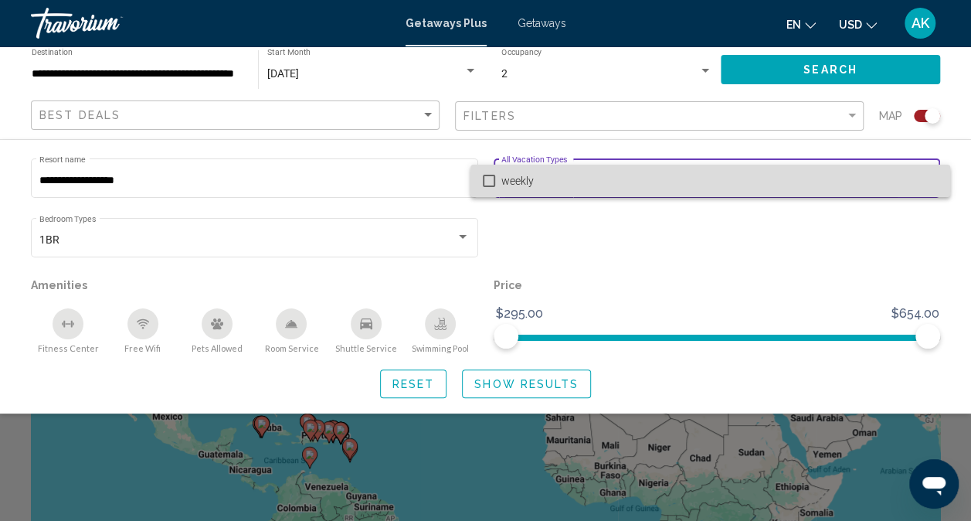
click at [531, 181] on span "weekly" at bounding box center [719, 181] width 436 height 32
click at [494, 182] on mat-pseudo-checkbox at bounding box center [489, 181] width 12 height 12
click at [494, 183] on mat-pseudo-checkbox at bounding box center [489, 181] width 12 height 12
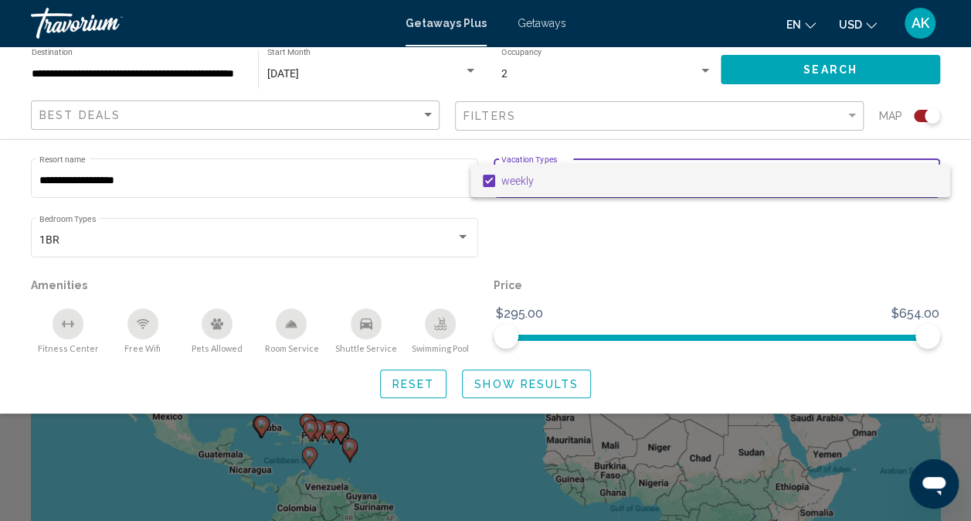
click at [500, 388] on div at bounding box center [485, 260] width 971 height 521
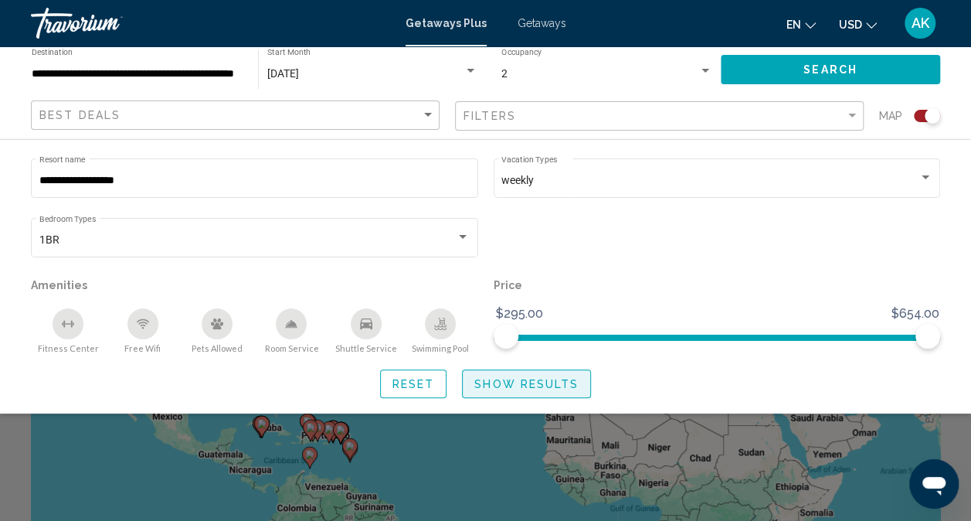
click at [501, 388] on span "Show Results" at bounding box center [526, 384] width 104 height 12
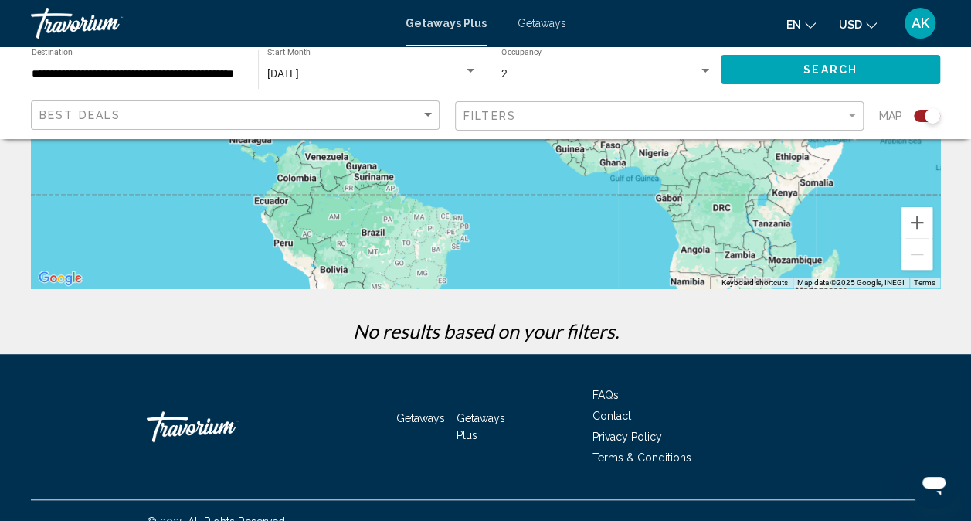
scroll to position [289, 0]
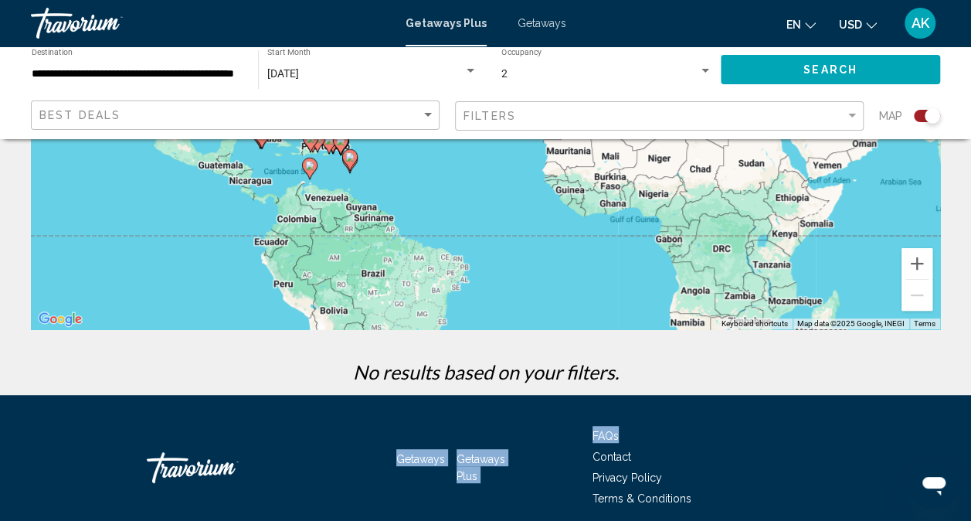
drag, startPoint x: 908, startPoint y: 379, endPoint x: 911, endPoint y: 354, distance: 24.8
